Goal: Transaction & Acquisition: Purchase product/service

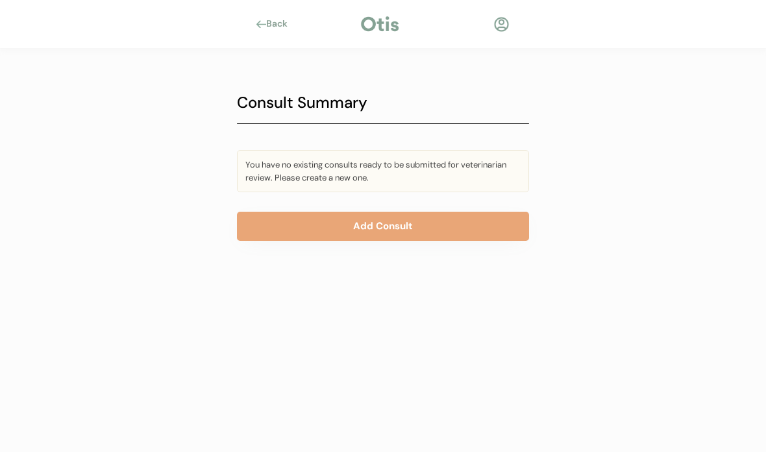
click at [503, 24] on div at bounding box center [501, 24] width 16 height 16
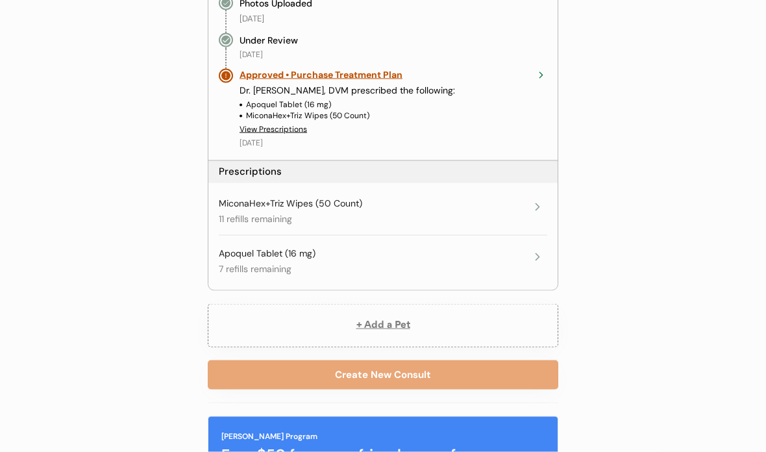
scroll to position [440, 0]
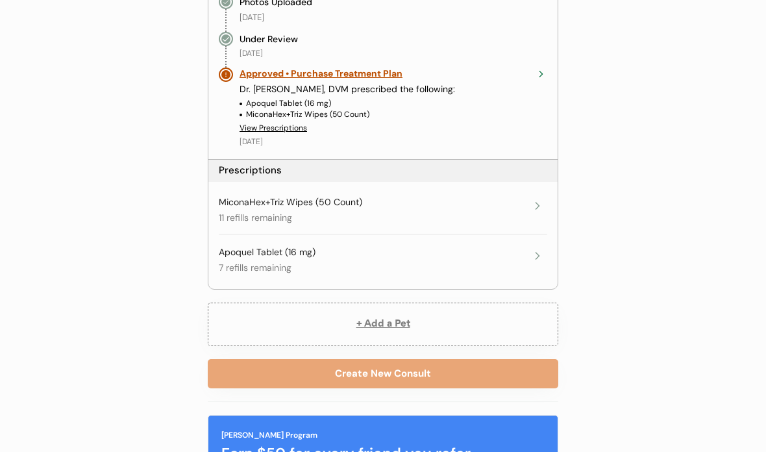
click at [534, 251] on icon at bounding box center [537, 255] width 13 height 13
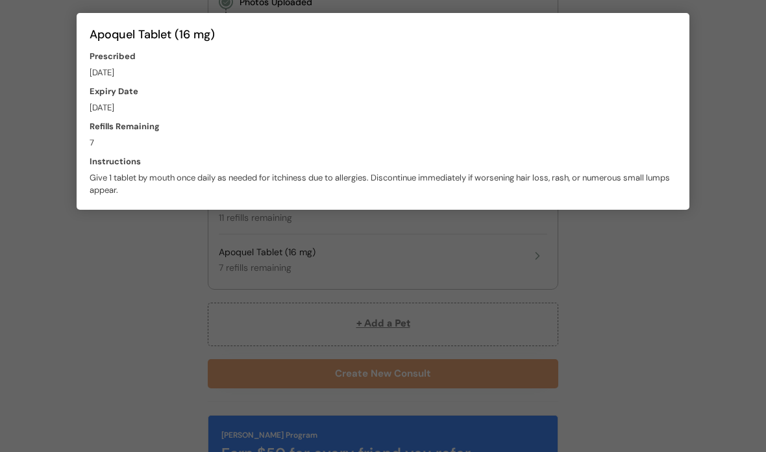
click at [678, 293] on div at bounding box center [383, 226] width 766 height 452
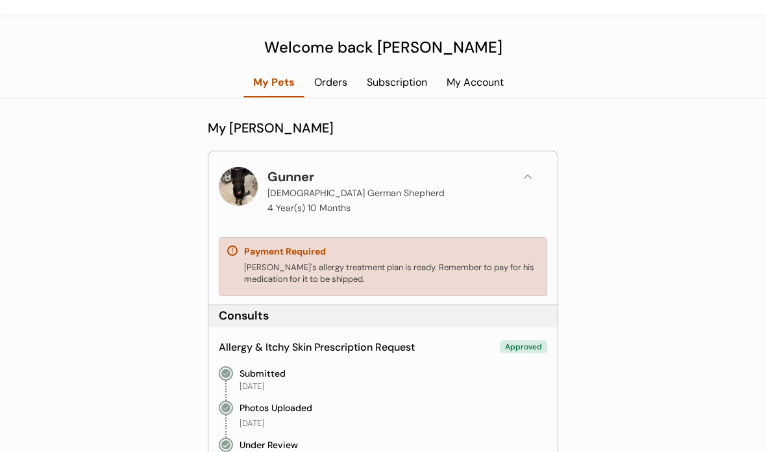
scroll to position [0, 0]
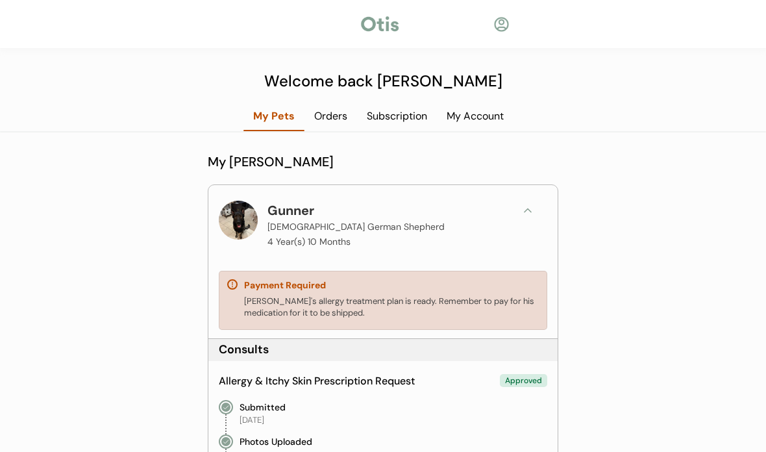
click at [332, 116] on div "Orders" at bounding box center [331, 116] width 53 height 14
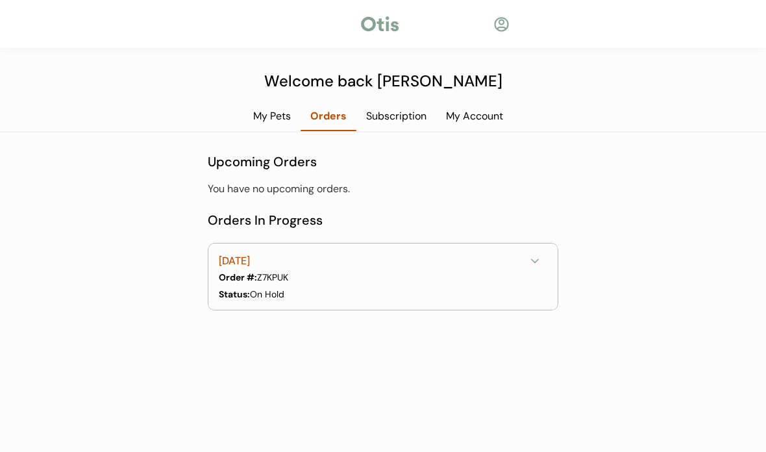
click at [539, 261] on icon at bounding box center [535, 261] width 13 height 13
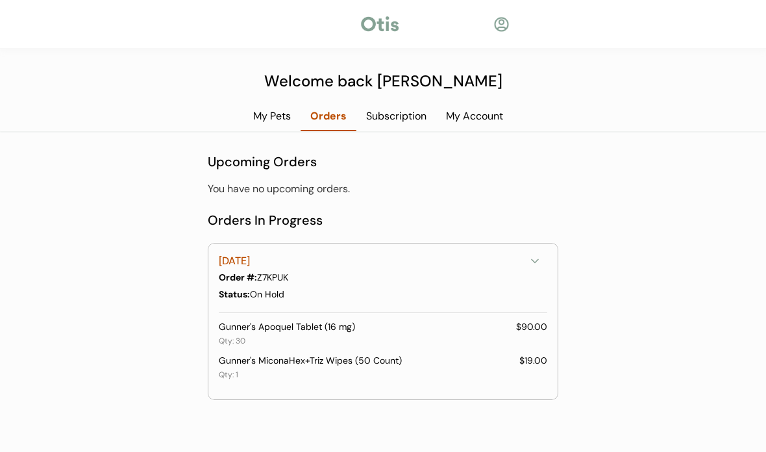
scroll to position [19, 0]
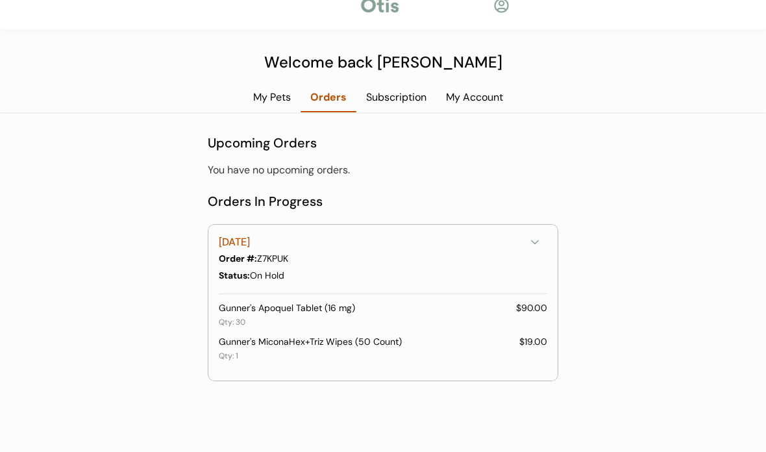
click at [488, 280] on div "Status: On Hold" at bounding box center [382, 276] width 326 height 14
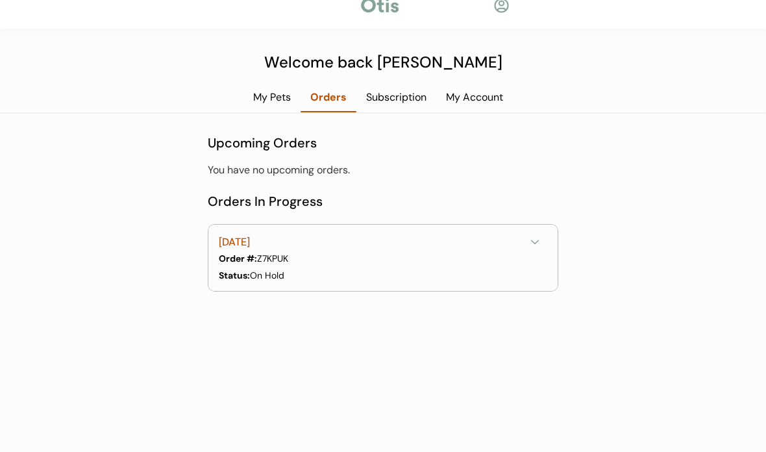
click at [492, 268] on div "August 4, 2025 Order #: Z7KPUK Status: On Hold Tracking # :" at bounding box center [382, 258] width 326 height 53
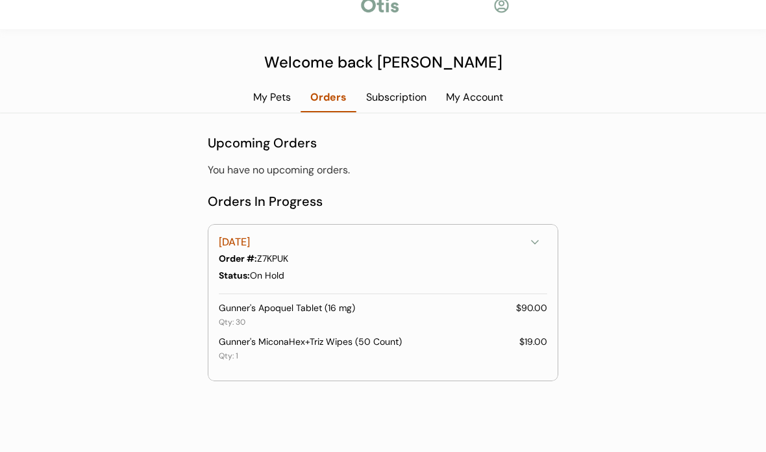
click at [460, 319] on div "Gunner's Apoquel Tablet (16 mg) $90.00 Qty: 30" at bounding box center [383, 316] width 329 height 29
click at [534, 310] on div "$90.00" at bounding box center [531, 308] width 31 height 13
click at [516, 316] on div "Gunner's Apoquel Tablet (16 mg) $90.00 Qty: 30" at bounding box center [383, 316] width 329 height 29
click at [491, 274] on div "Status: On Hold" at bounding box center [382, 276] width 326 height 14
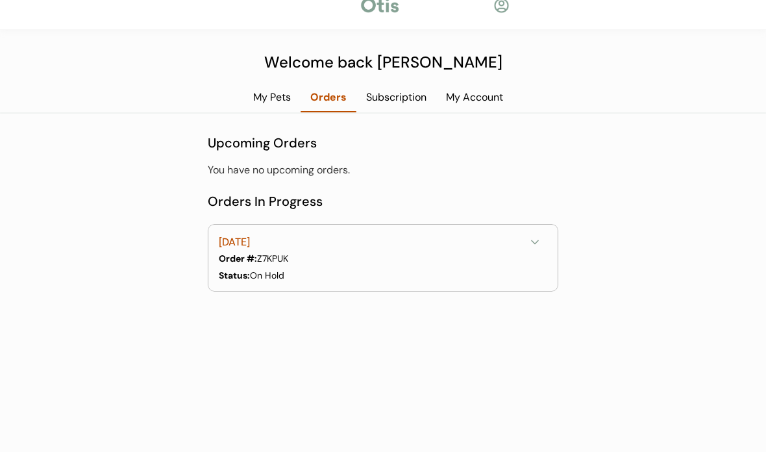
click at [399, 102] on div "Subscription" at bounding box center [396, 97] width 80 height 14
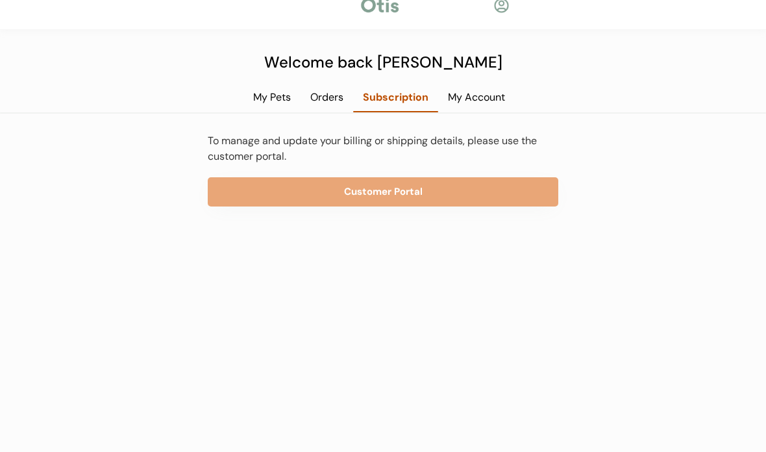
click at [484, 190] on button "Customer Portal" at bounding box center [383, 191] width 351 height 29
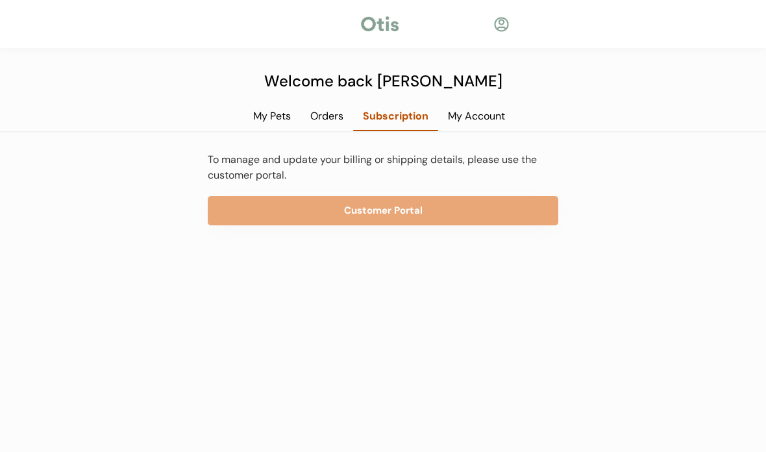
click at [256, 115] on div "My Pets" at bounding box center [271, 116] width 57 height 14
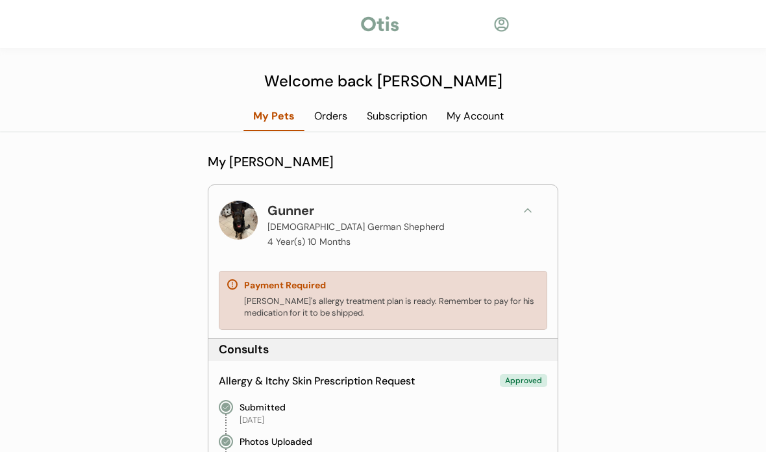
click at [371, 305] on div "[PERSON_NAME]'s allergy treatment plan is ready. Remember to pay for his medica…" at bounding box center [391, 306] width 295 height 23
click at [225, 279] on div "Payment Required Gunner's allergy treatment plan is ready. Remember to pay for …" at bounding box center [383, 300] width 329 height 59
click at [286, 286] on div "Payment Required" at bounding box center [285, 285] width 82 height 13
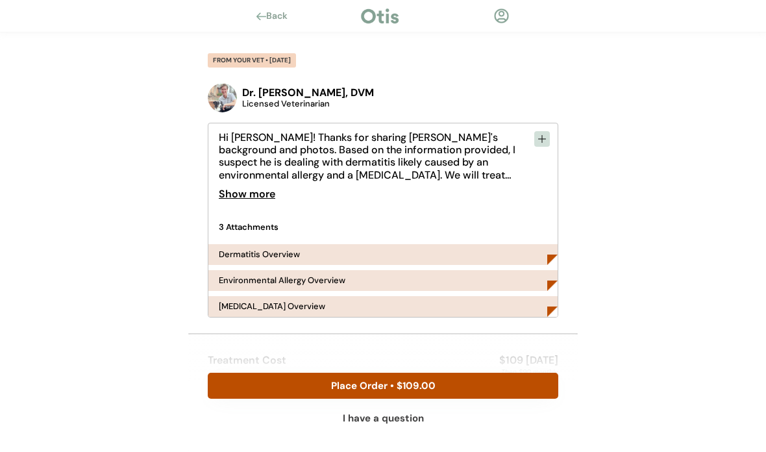
click at [305, 253] on div "Dermatitis Overview" at bounding box center [382, 254] width 349 height 21
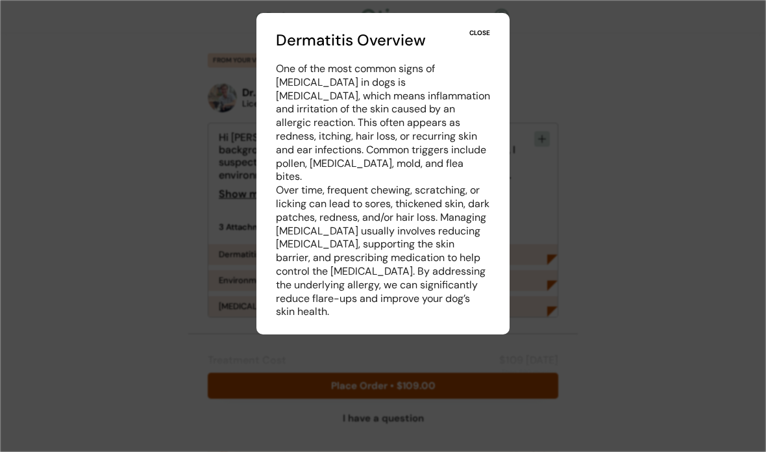
click at [480, 30] on div "CLOSE" at bounding box center [479, 33] width 21 height 9
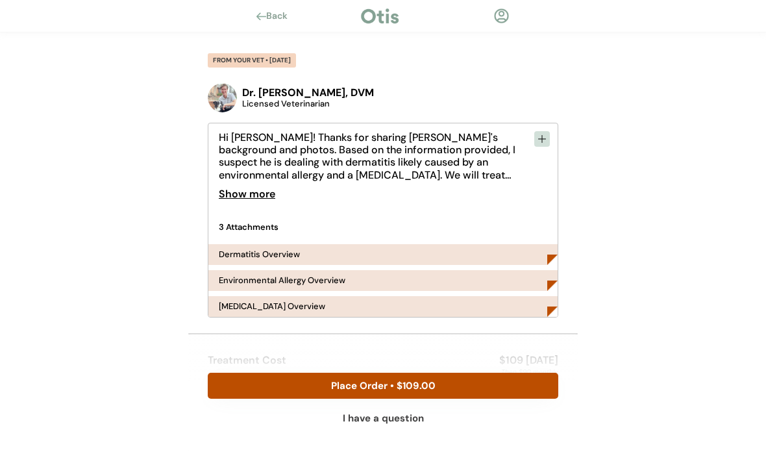
click at [547, 284] on img at bounding box center [552, 285] width 10 height 10
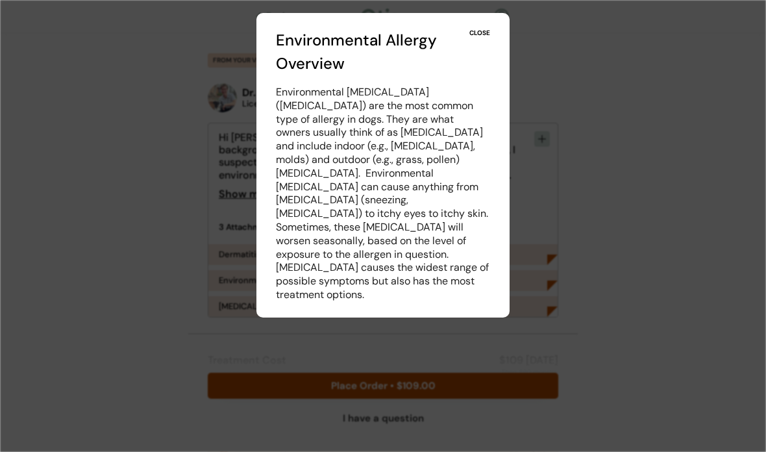
click at [488, 33] on div "CLOSE" at bounding box center [479, 33] width 21 height 9
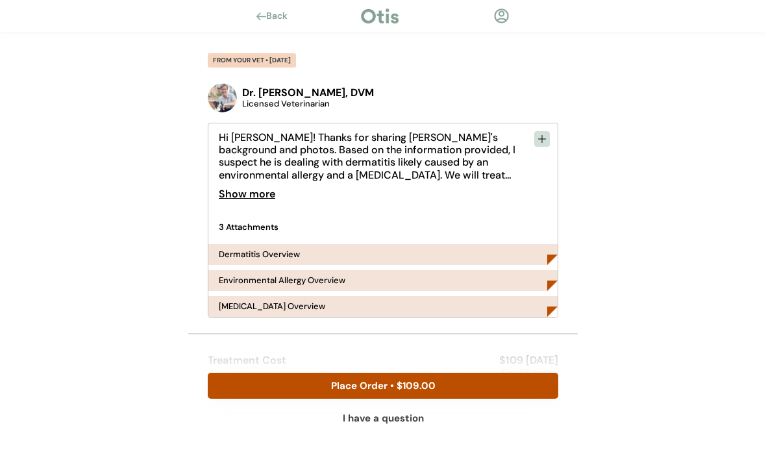
click at [379, 305] on div "[MEDICAL_DATA] Overview" at bounding box center [382, 306] width 349 height 21
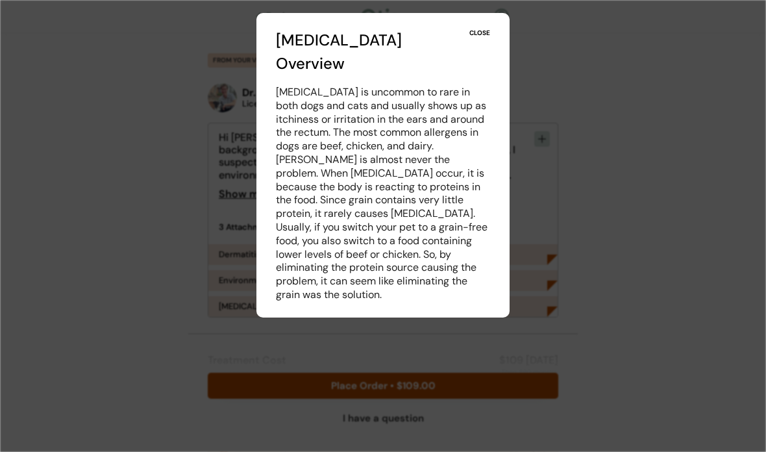
click at [484, 29] on div "CLOSE" at bounding box center [479, 33] width 21 height 9
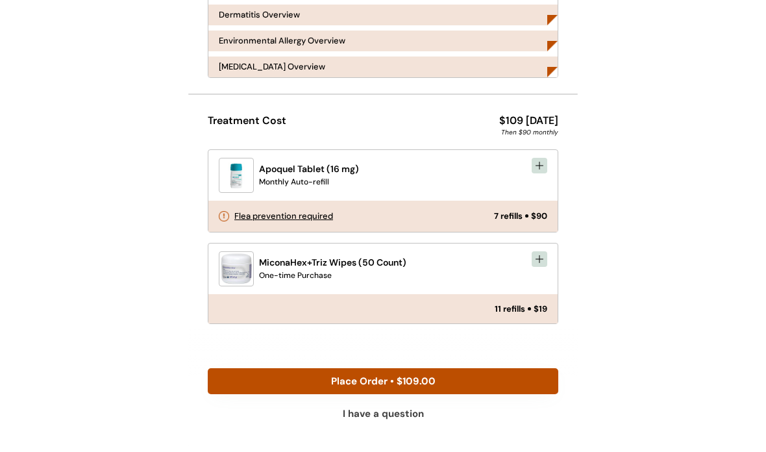
scroll to position [287, 0]
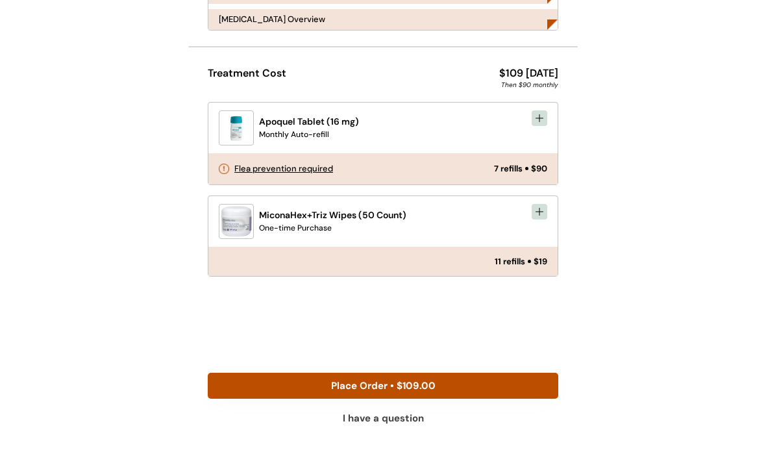
click at [534, 119] on button at bounding box center [540, 118] width 16 height 16
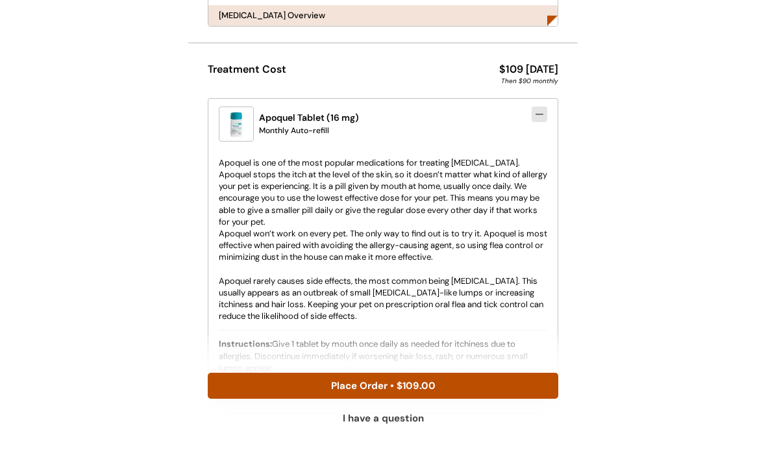
scroll to position [290, 0]
click at [406, 399] on button "Place Order • $109.00" at bounding box center [383, 386] width 351 height 26
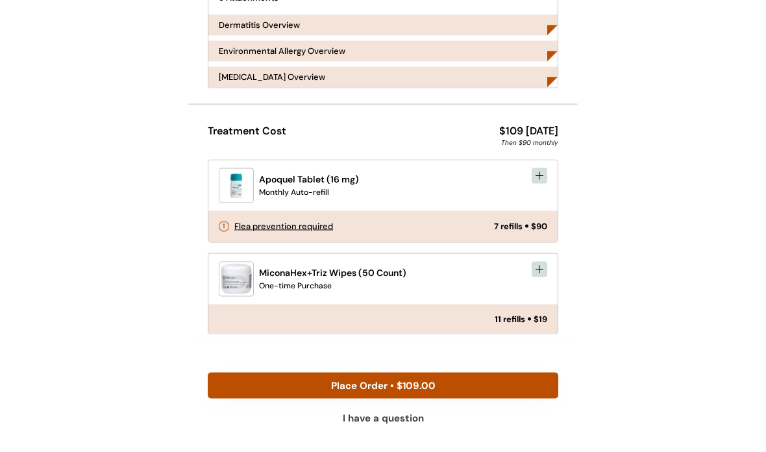
scroll to position [235, 0]
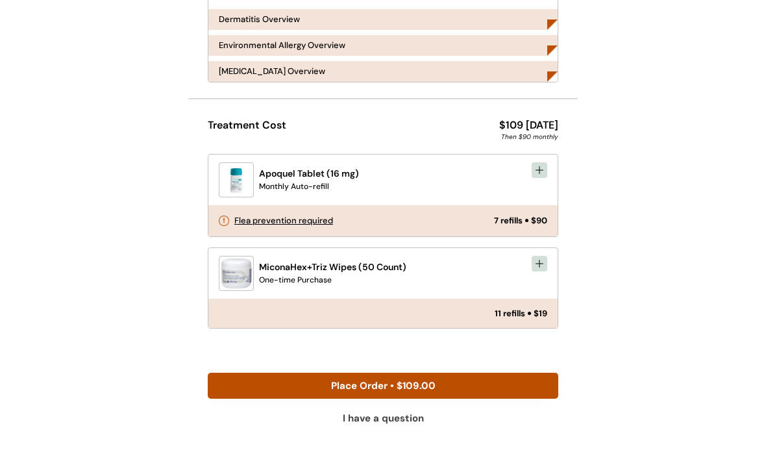
click at [320, 220] on div "Flea prevention required" at bounding box center [283, 220] width 99 height 8
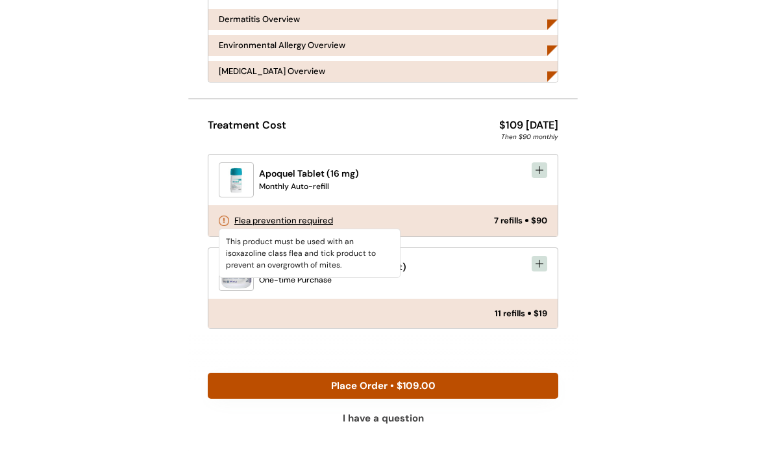
click at [539, 166] on icon at bounding box center [539, 170] width 10 height 10
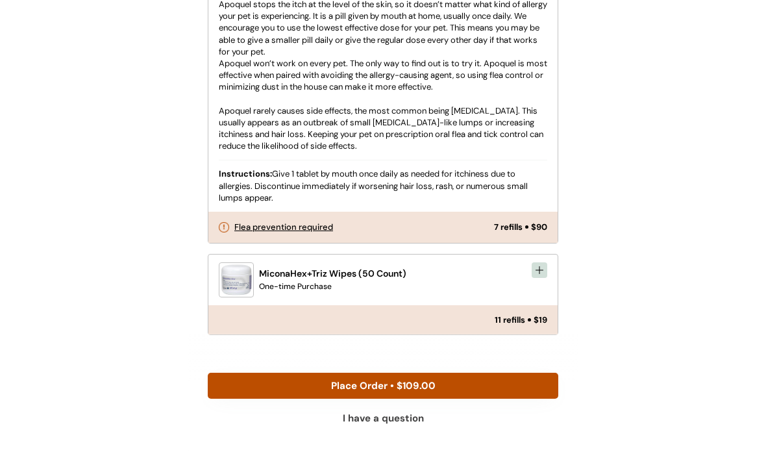
scroll to position [477, 0]
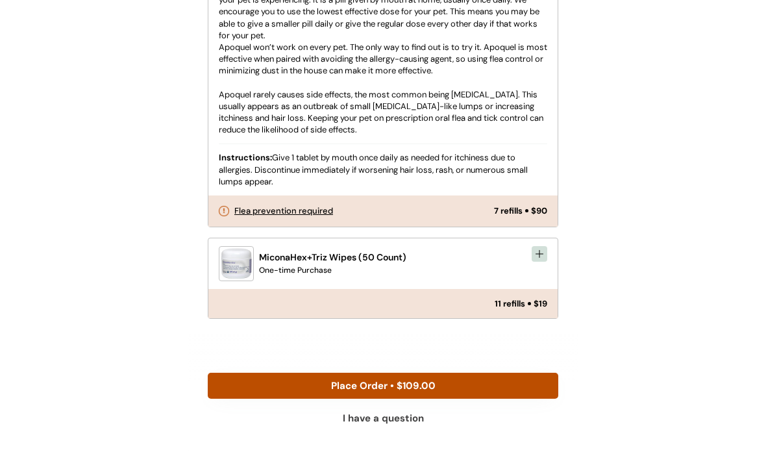
click at [410, 399] on button "Place Order • $109.00" at bounding box center [383, 386] width 351 height 26
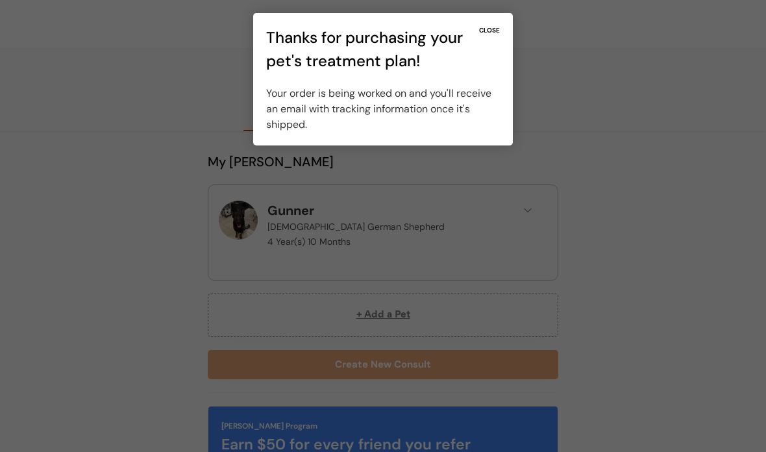
click at [486, 31] on div "CLOSE" at bounding box center [489, 30] width 21 height 9
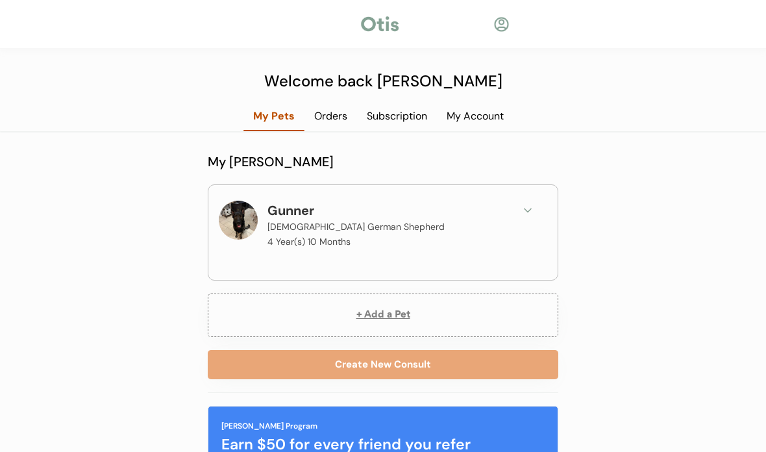
click at [488, 125] on div "My Account" at bounding box center [475, 120] width 77 height 23
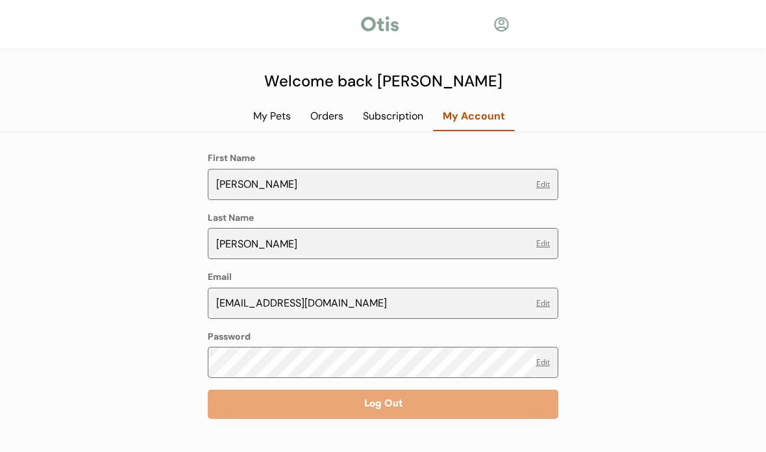
click at [408, 115] on div "Subscription" at bounding box center [393, 116] width 80 height 14
